Goal: Task Accomplishment & Management: Manage account settings

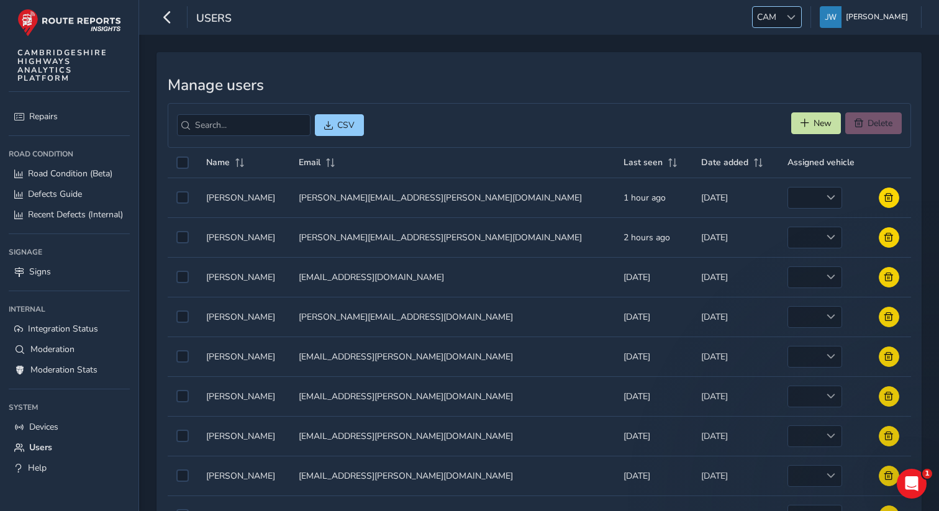
click at [780, 25] on span "CAM" at bounding box center [767, 17] width 28 height 20
click at [785, 84] on li "TAM" at bounding box center [806, 77] width 86 height 20
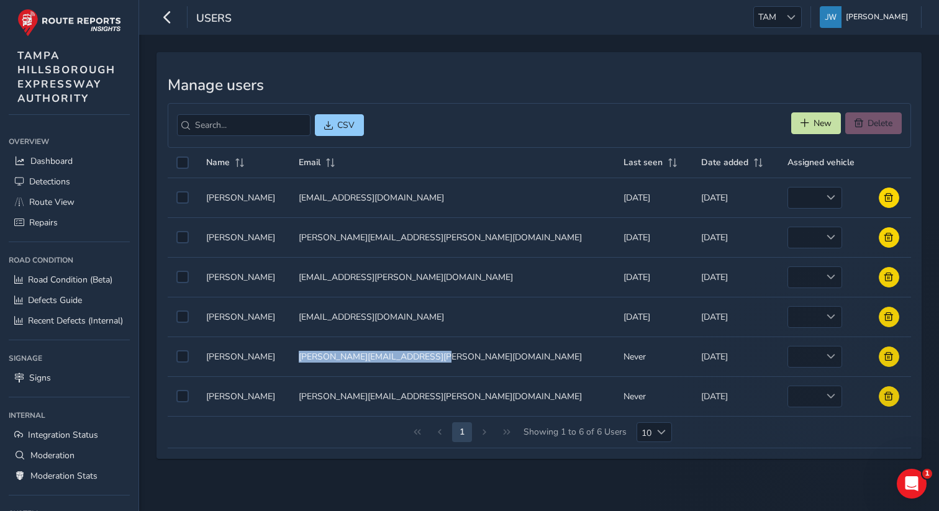
drag, startPoint x: 467, startPoint y: 358, endPoint x: 332, endPoint y: 357, distance: 135.4
click at [332, 357] on td "Email Email [PERSON_NAME][EMAIL_ADDRESS][PERSON_NAME][DOMAIN_NAME]" at bounding box center [452, 357] width 324 height 40
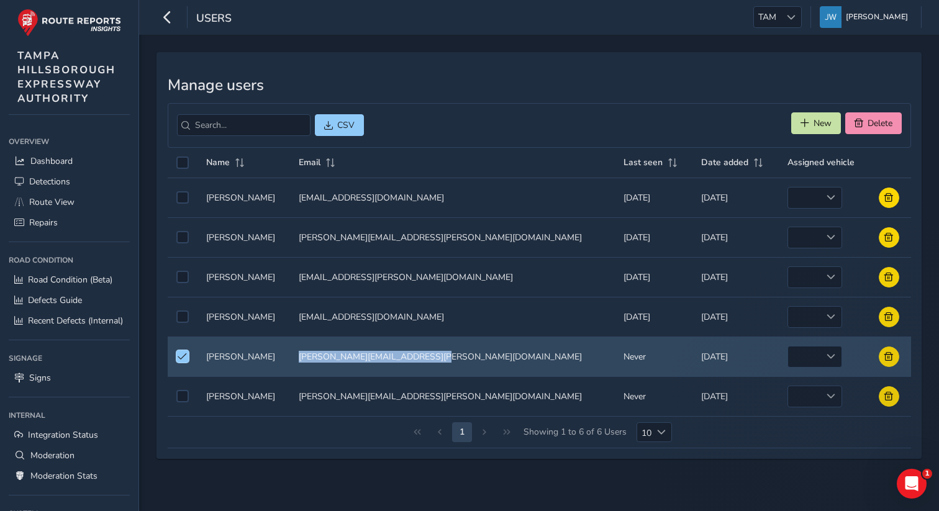
copy td "[PERSON_NAME][EMAIL_ADDRESS][PERSON_NAME][DOMAIN_NAME]"
click at [881, 365] on button at bounding box center [889, 356] width 20 height 20
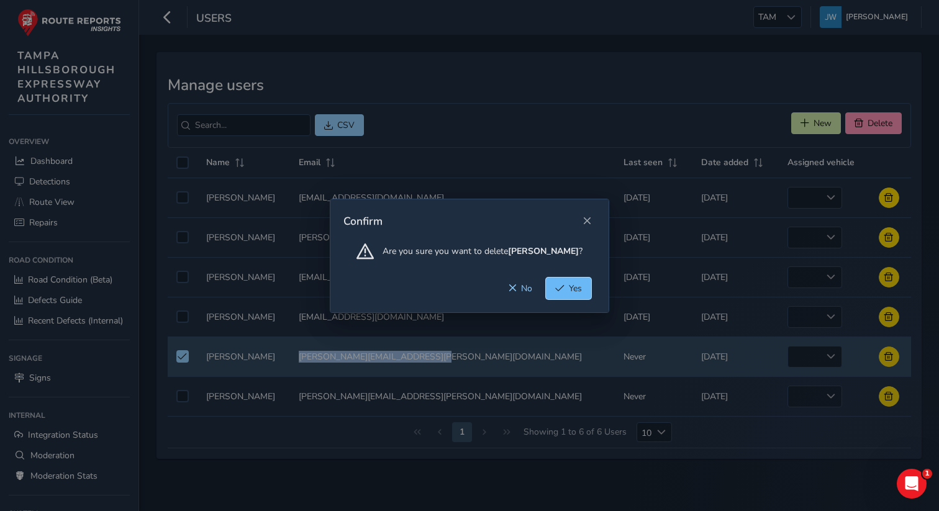
click at [566, 292] on button "Yes" at bounding box center [568, 289] width 45 height 22
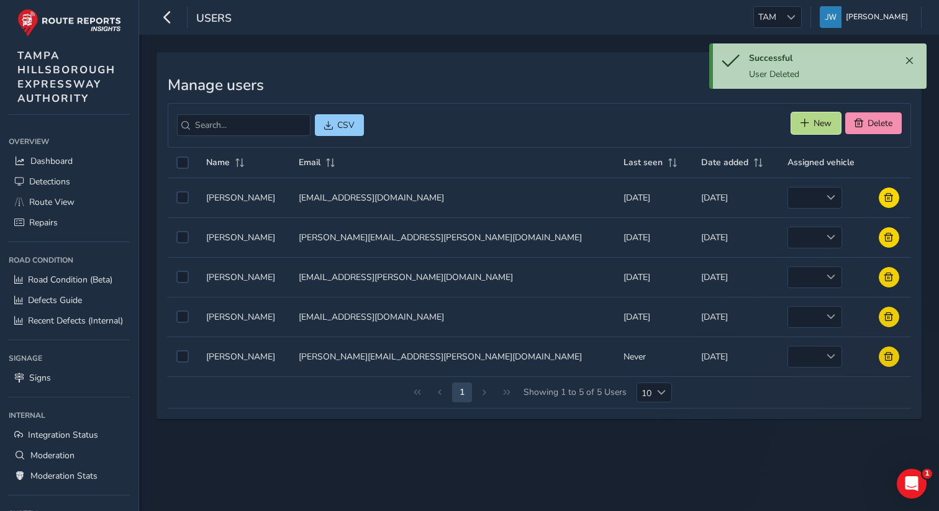
click at [805, 124] on span "New" at bounding box center [804, 123] width 9 height 9
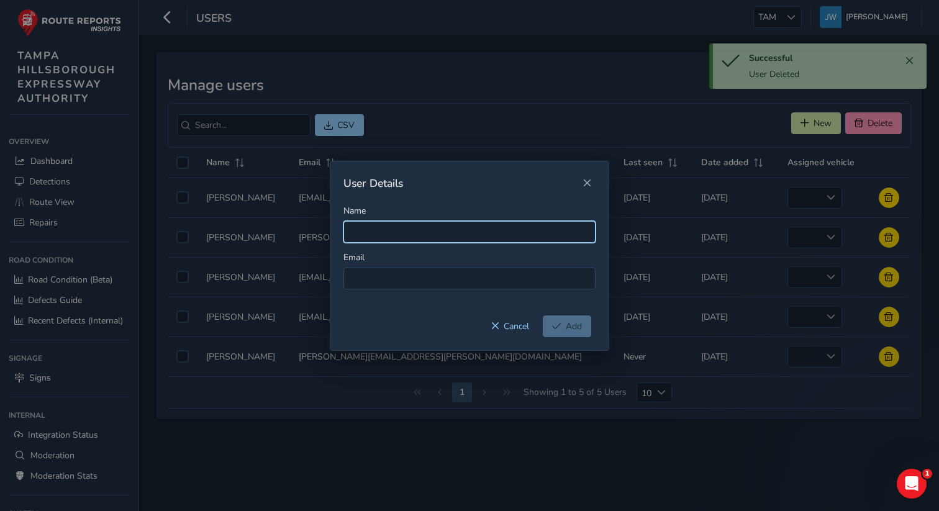
click at [382, 227] on input "Name" at bounding box center [469, 232] width 252 height 22
paste input "[PERSON_NAME][EMAIL_ADDRESS][PERSON_NAME][DOMAIN_NAME]"
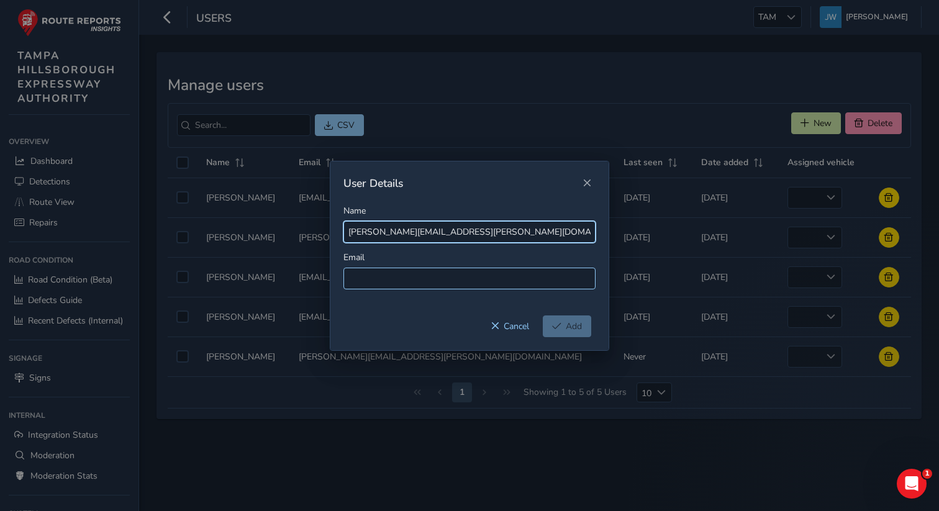
type input "[PERSON_NAME][EMAIL_ADDRESS][PERSON_NAME][DOMAIN_NAME]"
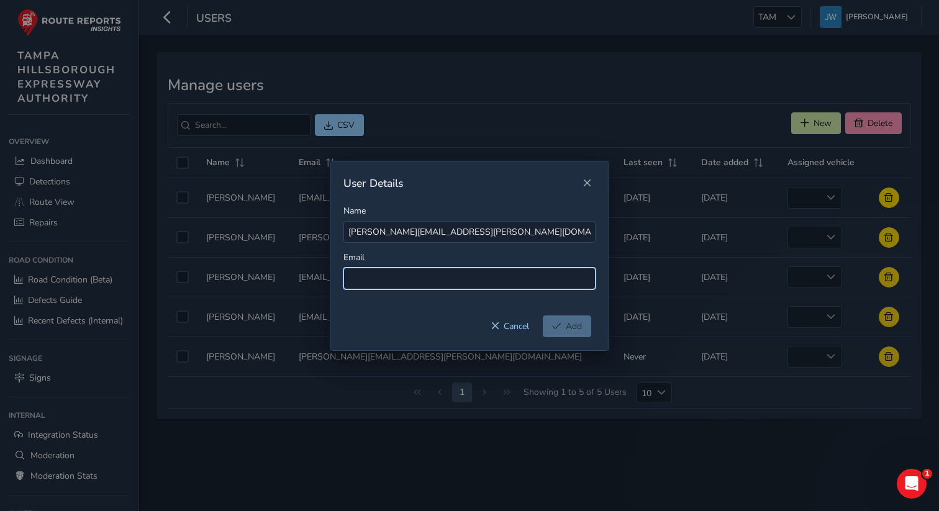
click at [377, 273] on input at bounding box center [469, 279] width 252 height 22
paste input "[PERSON_NAME][EMAIL_ADDRESS][PERSON_NAME][DOMAIN_NAME]"
type input "[PERSON_NAME][EMAIL_ADDRESS][PERSON_NAME][DOMAIN_NAME]"
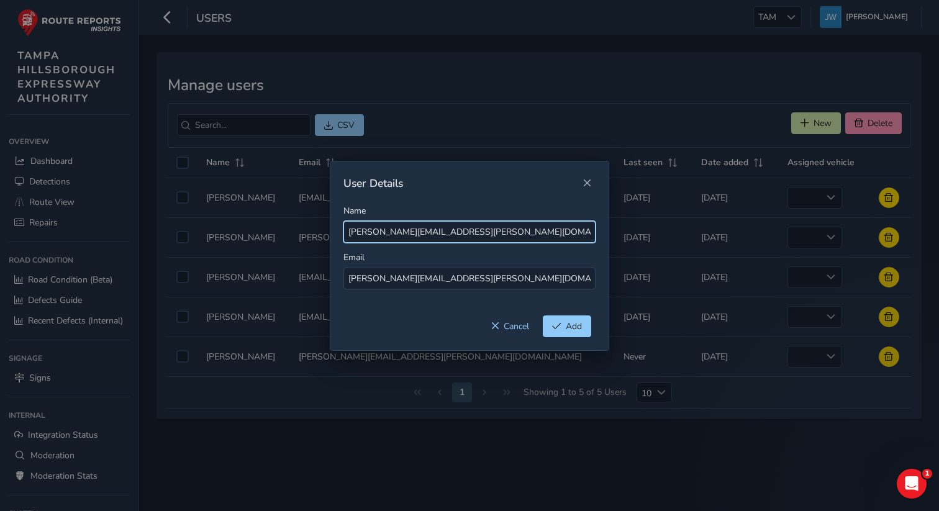
click at [355, 234] on input "[PERSON_NAME][EMAIL_ADDRESS][PERSON_NAME][DOMAIN_NAME]" at bounding box center [469, 232] width 252 height 22
click at [352, 235] on input "[PERSON_NAME][EMAIL_ADDRESS][PERSON_NAME][DOMAIN_NAME]" at bounding box center [469, 232] width 252 height 22
click at [378, 232] on input "[PERSON_NAME][EMAIL_ADDRESS][PERSON_NAME][DOMAIN_NAME]" at bounding box center [469, 232] width 252 height 22
drag, startPoint x: 491, startPoint y: 229, endPoint x: 406, endPoint y: 230, distance: 85.1
click at [405, 230] on input "Judith [EMAIL_ADDRESS][DOMAIN_NAME]" at bounding box center [469, 232] width 252 height 22
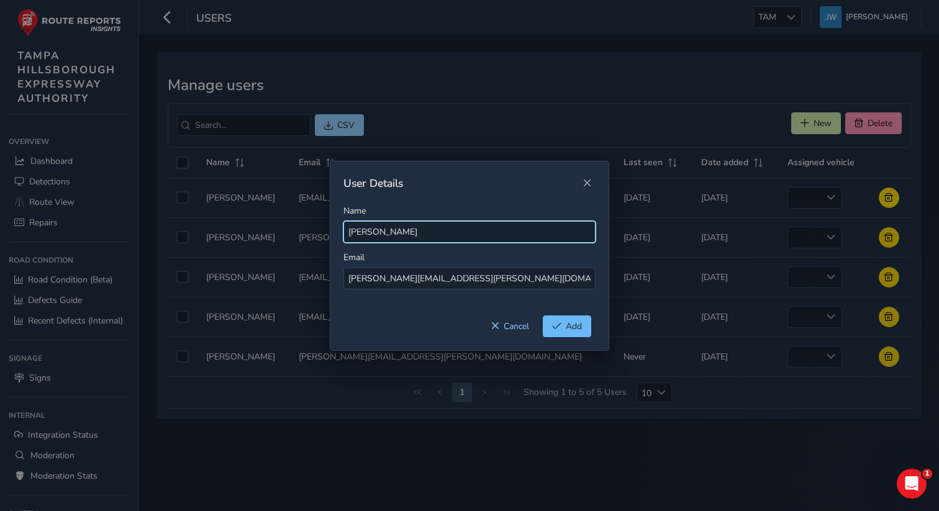
type input "[PERSON_NAME]"
click at [563, 325] on button "Add" at bounding box center [567, 326] width 48 height 22
